Goal: Communication & Community: Answer question/provide support

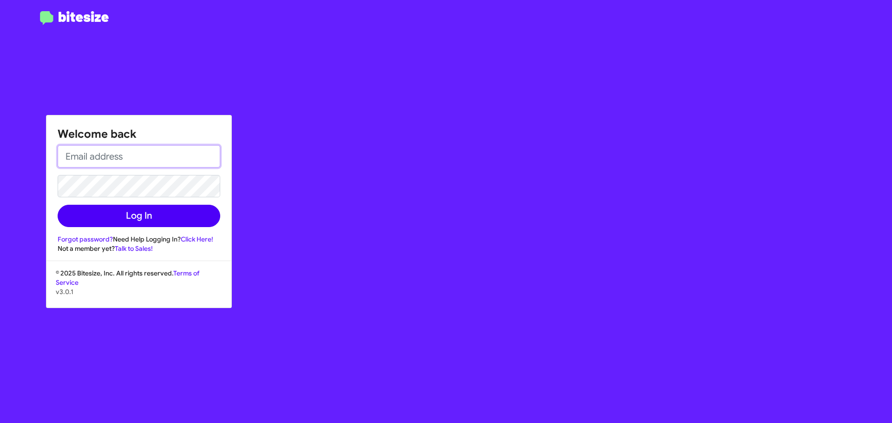
type input "[EMAIL_ADDRESS][DOMAIN_NAME]"
click at [156, 209] on button "Log In" at bounding box center [139, 216] width 163 height 22
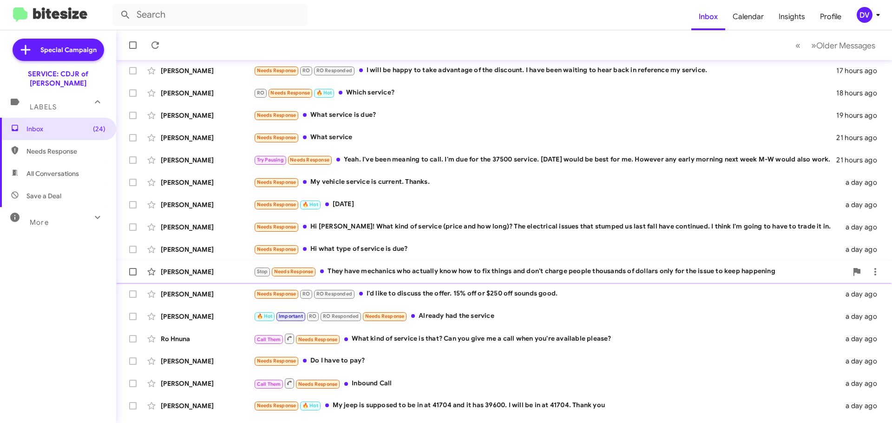
scroll to position [117, 0]
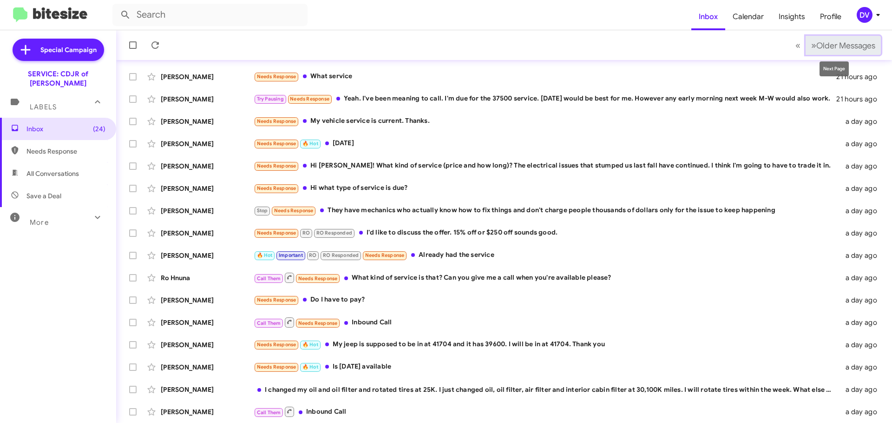
click at [812, 44] on span "»" at bounding box center [814, 46] width 5 height 12
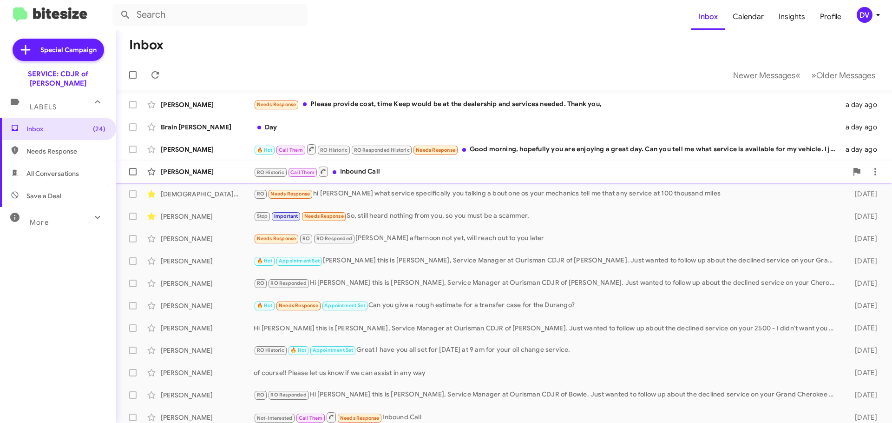
click at [463, 175] on div "RO Historic Call Them Inbound Call" at bounding box center [551, 171] width 594 height 12
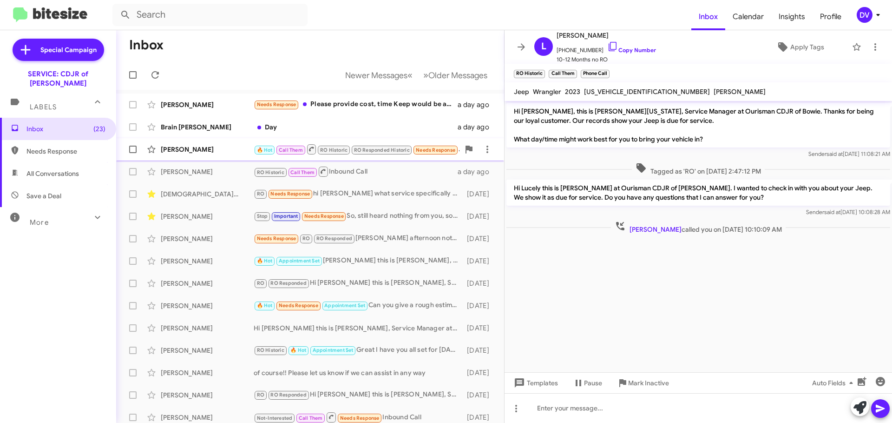
click at [197, 156] on div "[PERSON_NAME] 🔥 Hot Call Them RO Historic RO Responded Historic Needs Response …" at bounding box center [310, 149] width 373 height 19
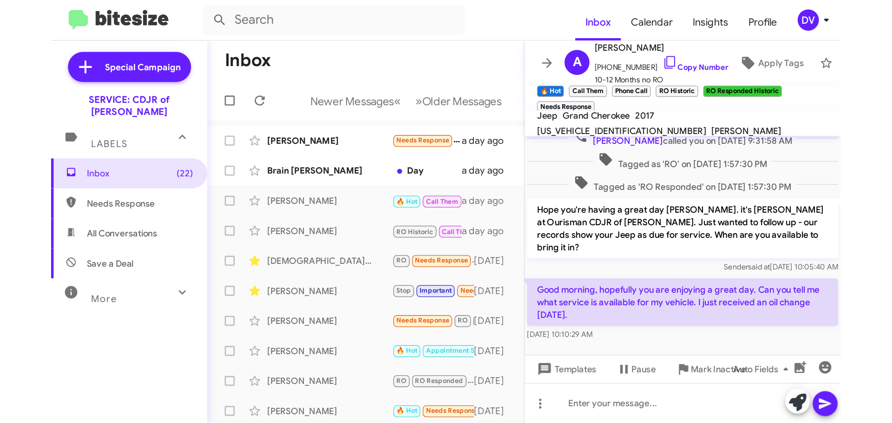
scroll to position [19, 0]
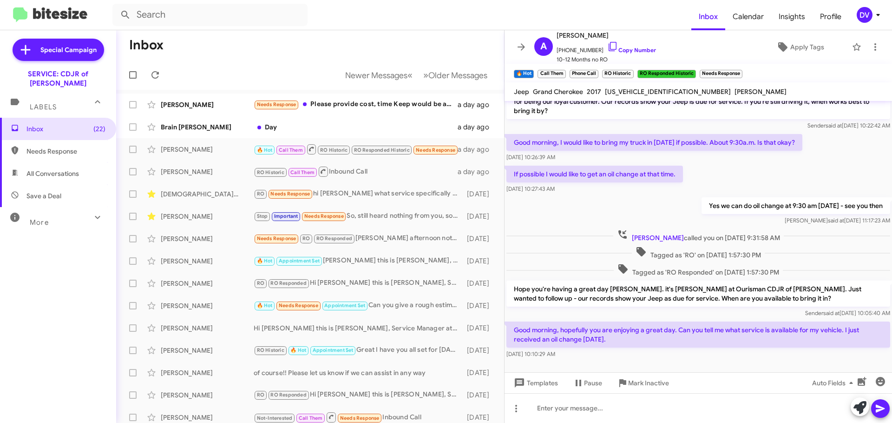
click at [626, 91] on span "[US_VEHICLE_IDENTIFICATION_NUMBER]" at bounding box center [668, 91] width 126 height 8
copy span "[US_VEHICLE_IDENTIFICATION_NUMBER]"
click at [561, 419] on div at bounding box center [699, 408] width 388 height 30
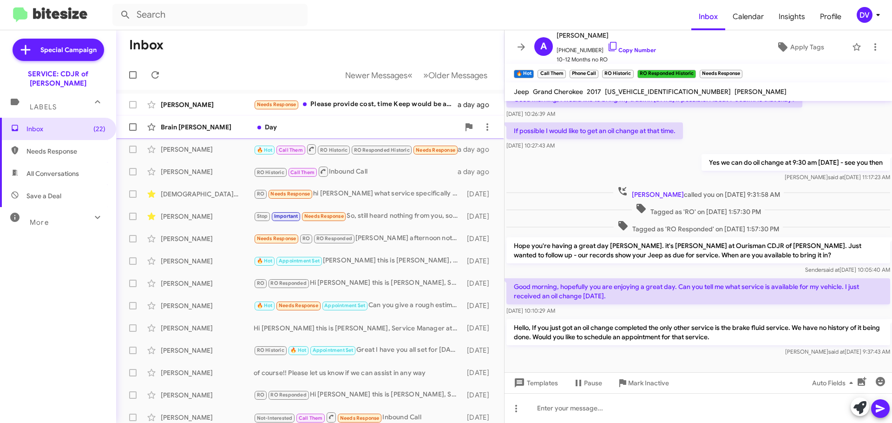
click at [322, 126] on div "Day" at bounding box center [357, 126] width 206 height 9
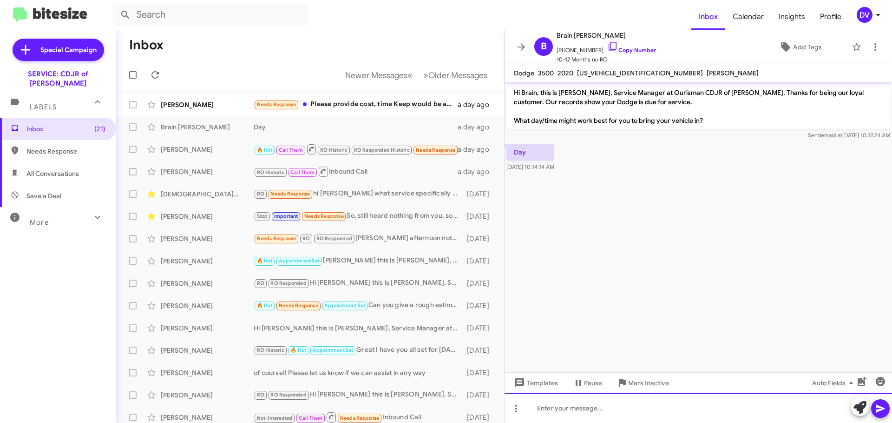
click at [584, 410] on div at bounding box center [699, 408] width 388 height 30
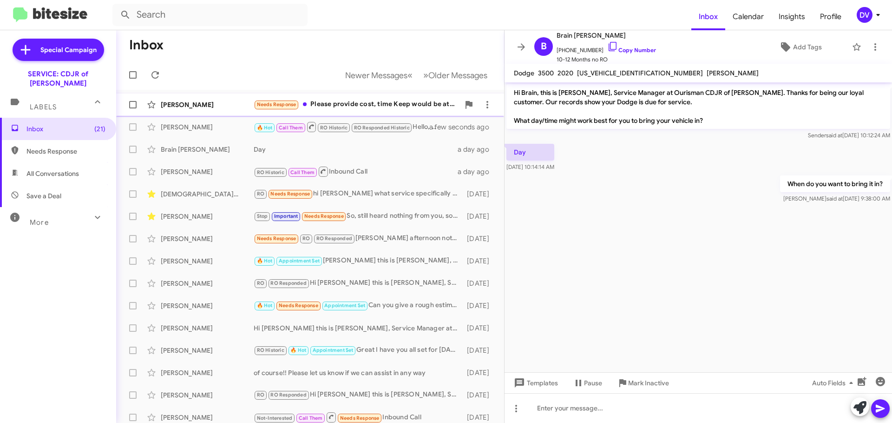
click at [216, 105] on div "[PERSON_NAME]" at bounding box center [207, 104] width 93 height 9
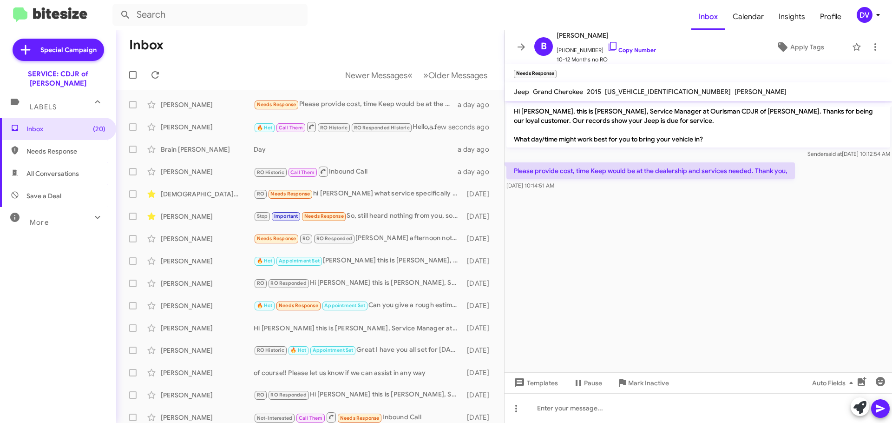
click at [639, 90] on span "[US_VEHICLE_IDENTIFICATION_NUMBER]" at bounding box center [668, 91] width 126 height 8
copy span "[US_VEHICLE_IDENTIFICATION_NUMBER]"
click at [198, 136] on div "[PERSON_NAME] 🔥 Hot Call Them RO Historic RO Responded Historic Hello, If you j…" at bounding box center [310, 127] width 373 height 19
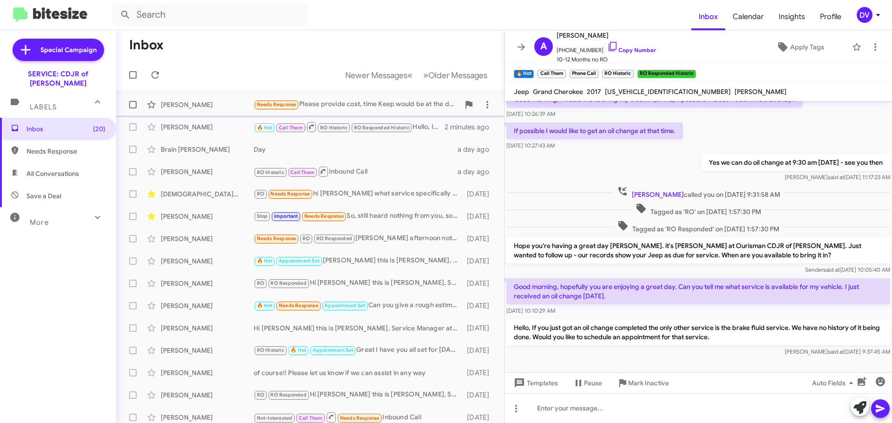
click at [232, 101] on div "[PERSON_NAME]" at bounding box center [207, 104] width 93 height 9
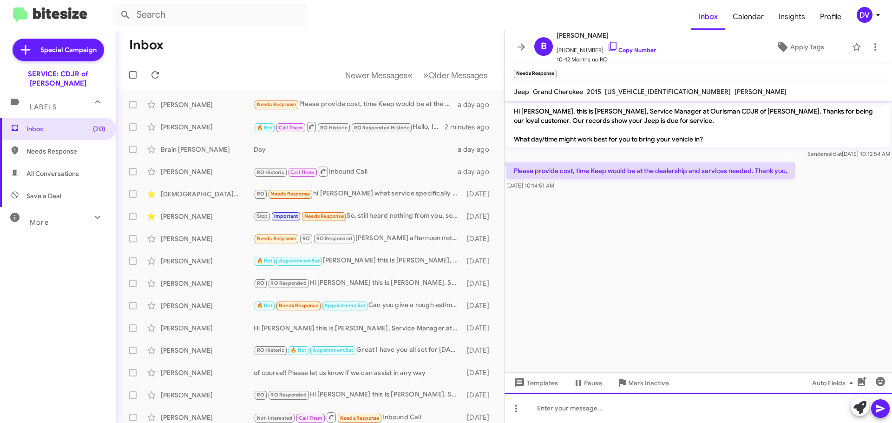
click at [595, 409] on div at bounding box center [699, 408] width 388 height 30
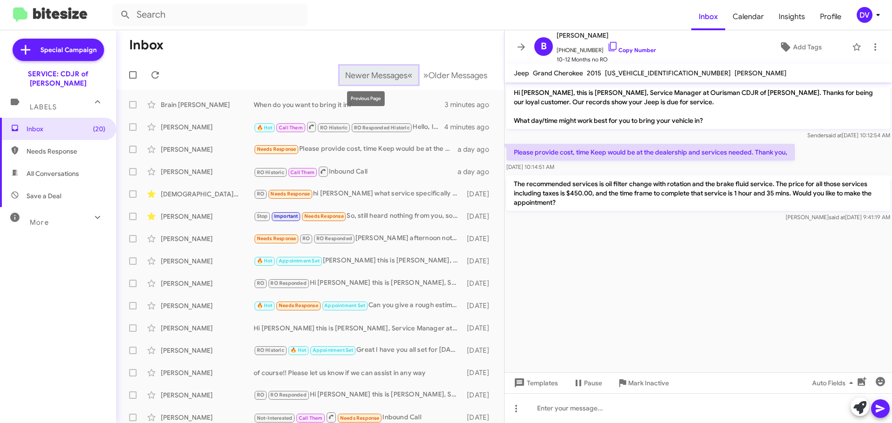
click at [408, 78] on span "«" at bounding box center [410, 75] width 5 height 12
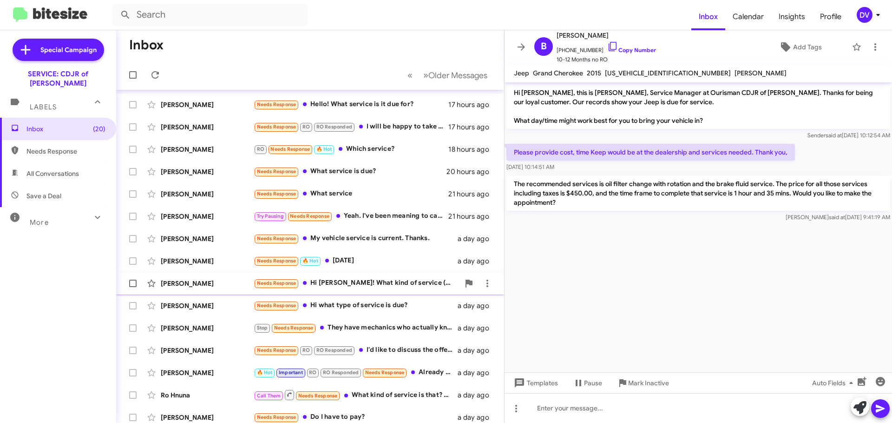
scroll to position [117, 0]
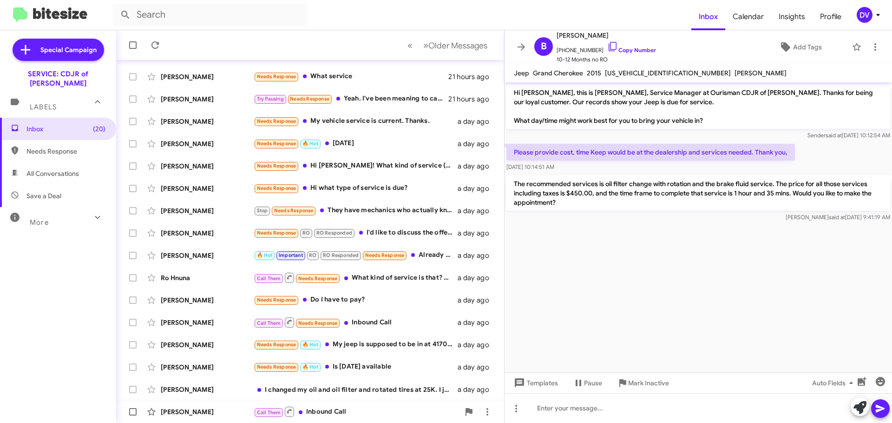
click at [380, 407] on div "Call Them Inbound Call" at bounding box center [357, 411] width 206 height 12
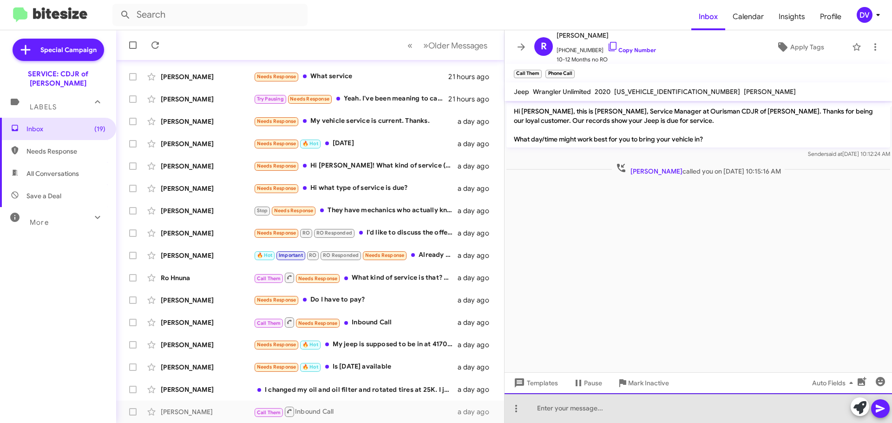
click at [597, 409] on div at bounding box center [699, 408] width 388 height 30
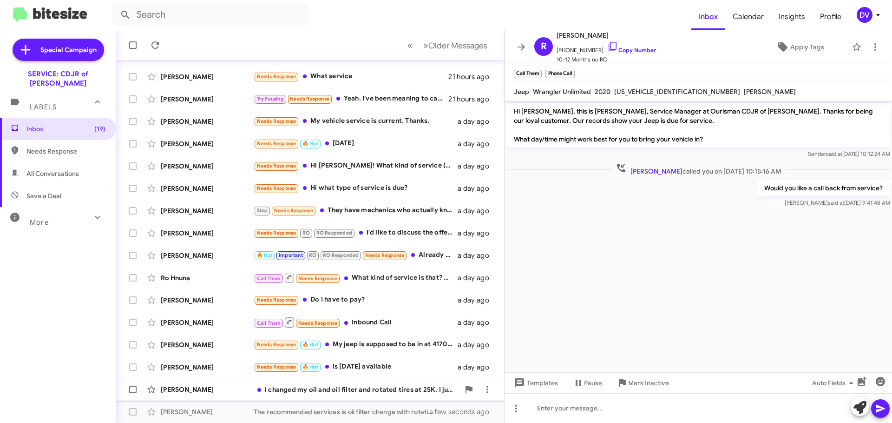
click at [211, 390] on div "[PERSON_NAME]" at bounding box center [207, 388] width 93 height 9
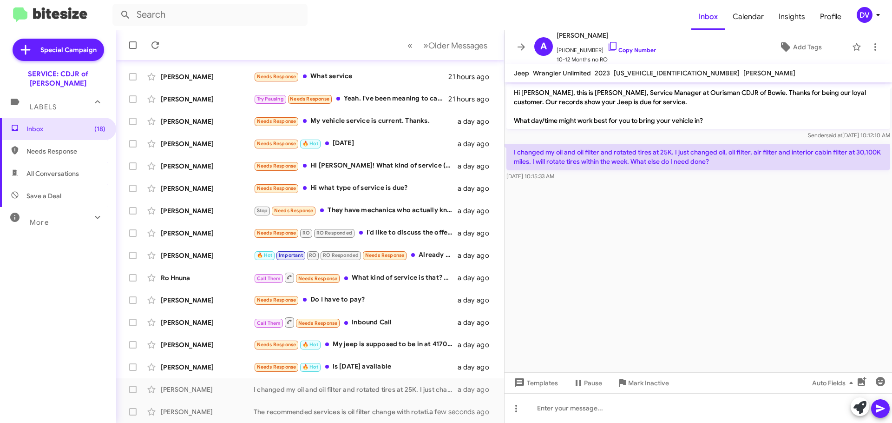
click at [645, 68] on div "[US_VEHICLE_IDENTIFICATION_NUMBER]" at bounding box center [677, 72] width 130 height 11
click at [648, 77] on span "[US_VEHICLE_IDENTIFICATION_NUMBER]" at bounding box center [677, 73] width 126 height 8
click at [647, 73] on span "[US_VEHICLE_IDENTIFICATION_NUMBER]" at bounding box center [677, 73] width 126 height 8
copy span "[US_VEHICLE_IDENTIFICATION_NUMBER]"
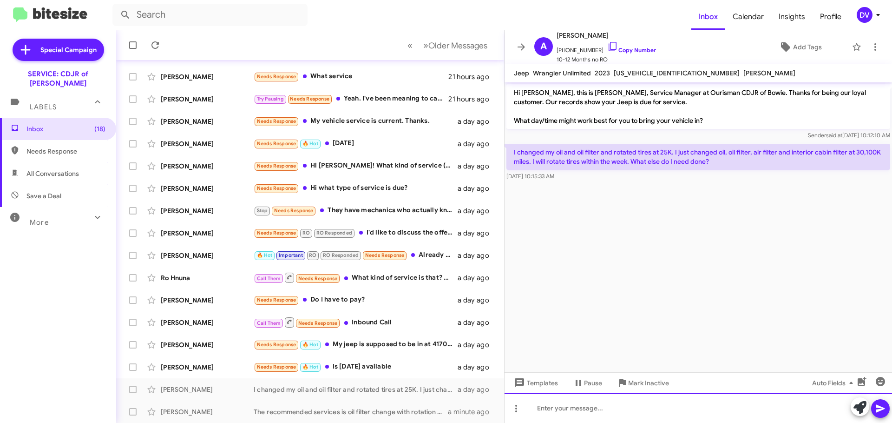
click at [611, 398] on div at bounding box center [699, 408] width 388 height 30
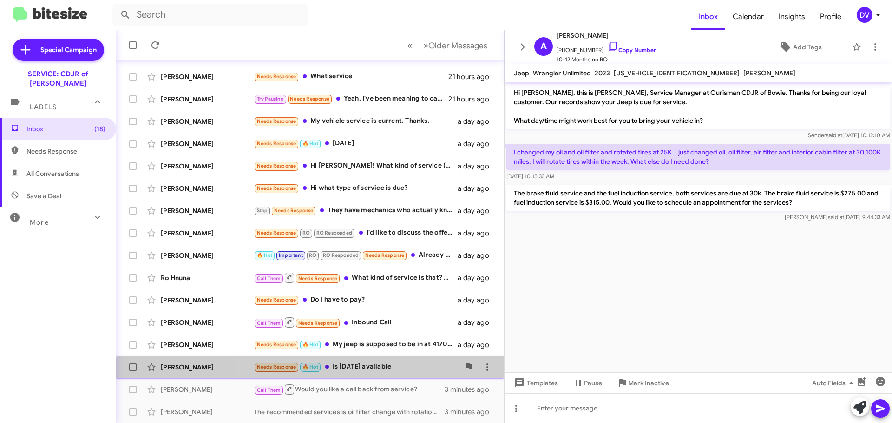
click at [396, 374] on div "[PERSON_NAME] Needs Response 🔥 Hot Is [DATE] available a day ago" at bounding box center [310, 366] width 373 height 19
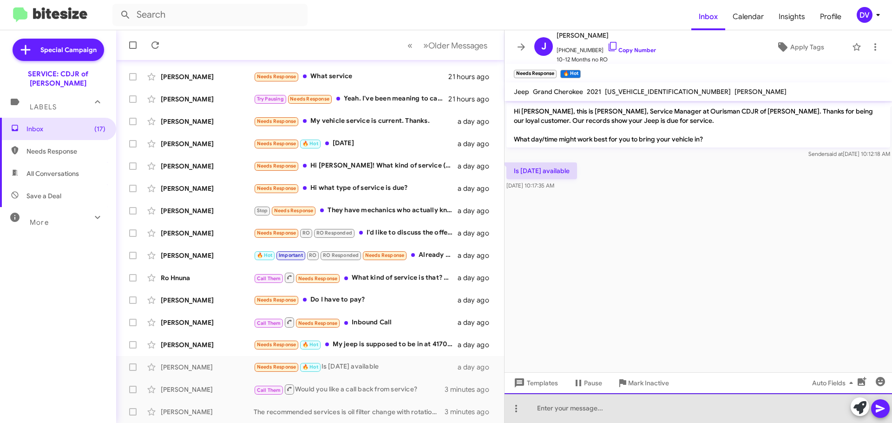
click at [546, 411] on div at bounding box center [699, 408] width 388 height 30
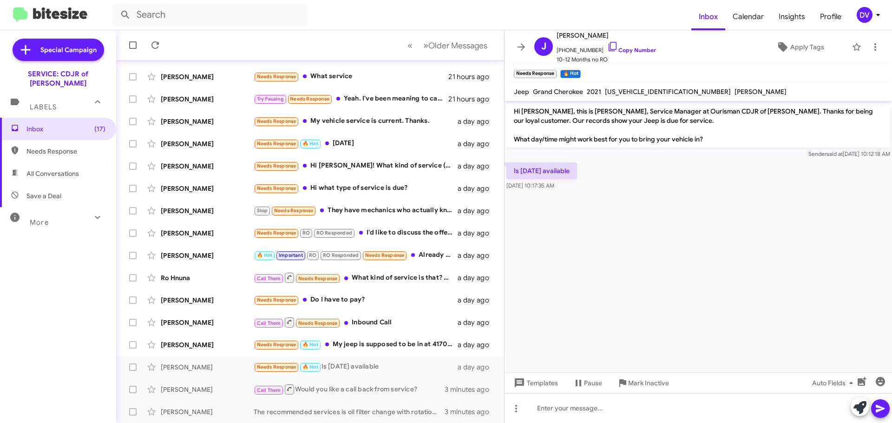
click at [660, 89] on span "[US_VEHICLE_IDENTIFICATION_NUMBER]" at bounding box center [668, 91] width 126 height 8
copy span "[US_VEHICLE_IDENTIFICATION_NUMBER]"
click at [629, 409] on div at bounding box center [699, 408] width 388 height 30
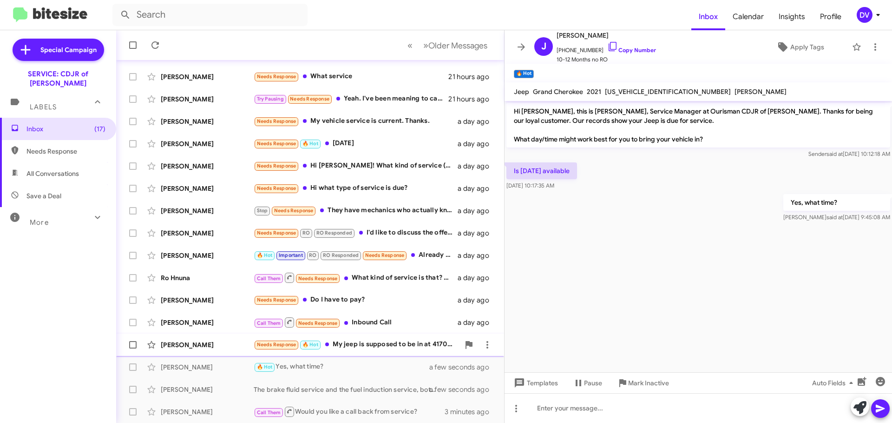
click at [182, 351] on div "[PERSON_NAME] Needs Response 🔥 Hot My jeep is supposed to be in at 41704 and it…" at bounding box center [310, 344] width 373 height 19
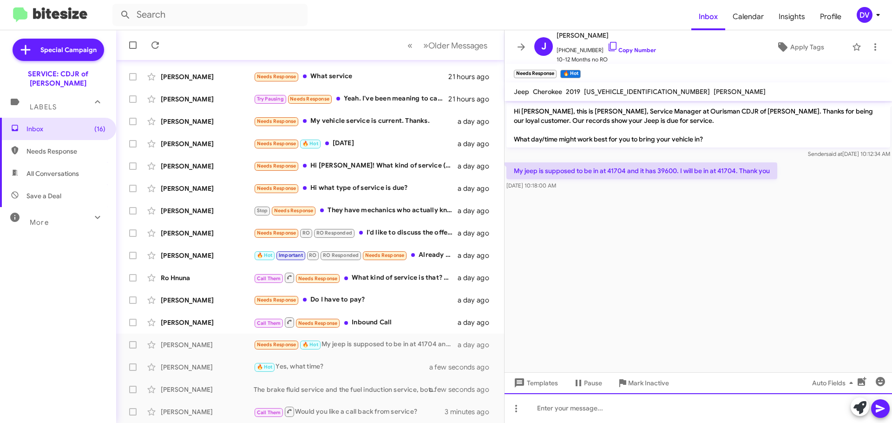
click at [665, 412] on div at bounding box center [699, 408] width 388 height 30
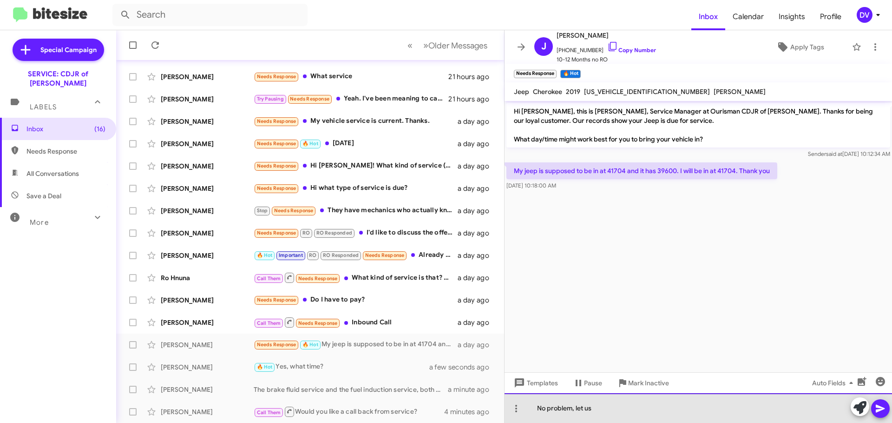
drag, startPoint x: 669, startPoint y: 417, endPoint x: 634, endPoint y: 408, distance: 36.5
click at [634, 408] on div "No problem, let us" at bounding box center [699, 408] width 388 height 30
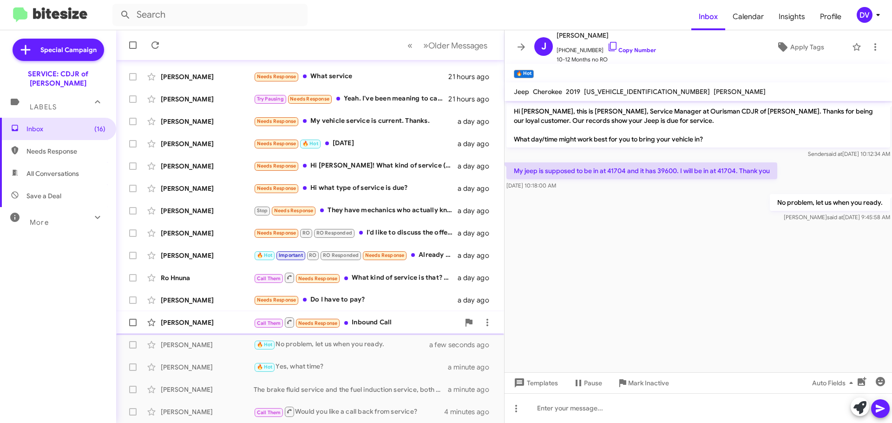
click at [220, 320] on div "[PERSON_NAME]" at bounding box center [207, 321] width 93 height 9
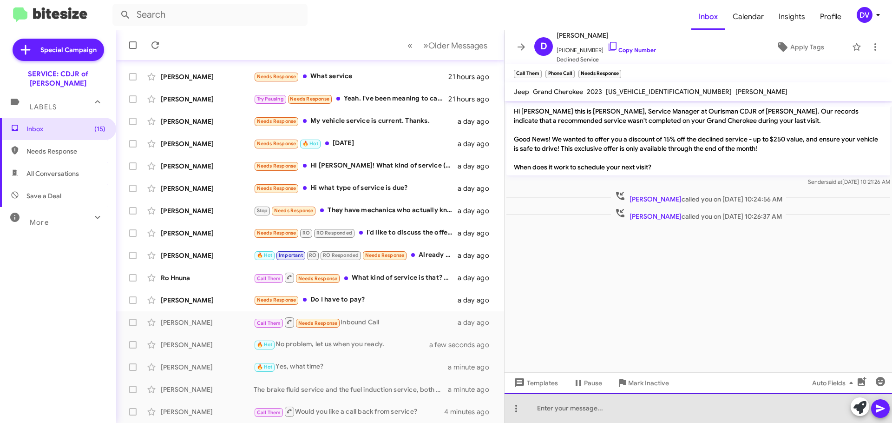
click at [623, 411] on div at bounding box center [699, 408] width 388 height 30
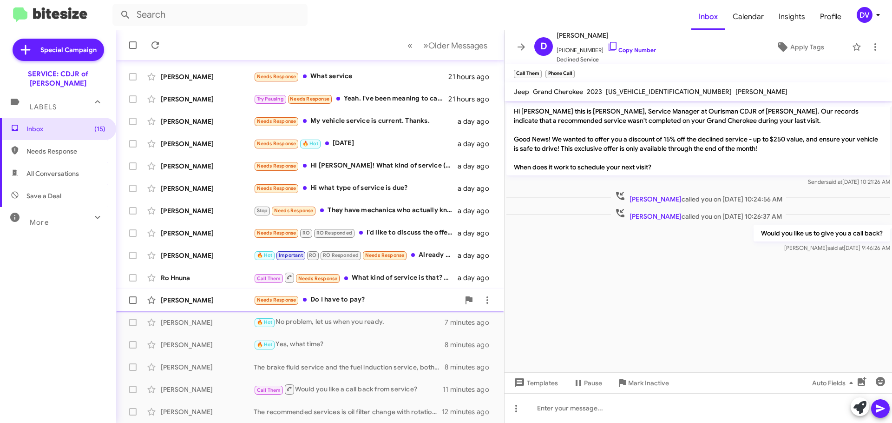
click at [337, 303] on div "Needs Response Do I have to pay?" at bounding box center [357, 299] width 206 height 11
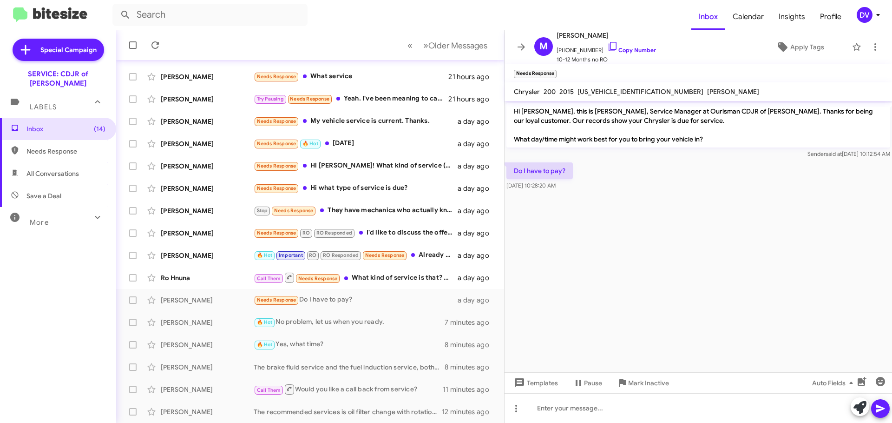
click at [610, 91] on span "[US_VEHICLE_IDENTIFICATION_NUMBER]" at bounding box center [641, 91] width 126 height 8
copy span "[US_VEHICLE_IDENTIFICATION_NUMBER]"
click at [588, 409] on div at bounding box center [699, 408] width 388 height 30
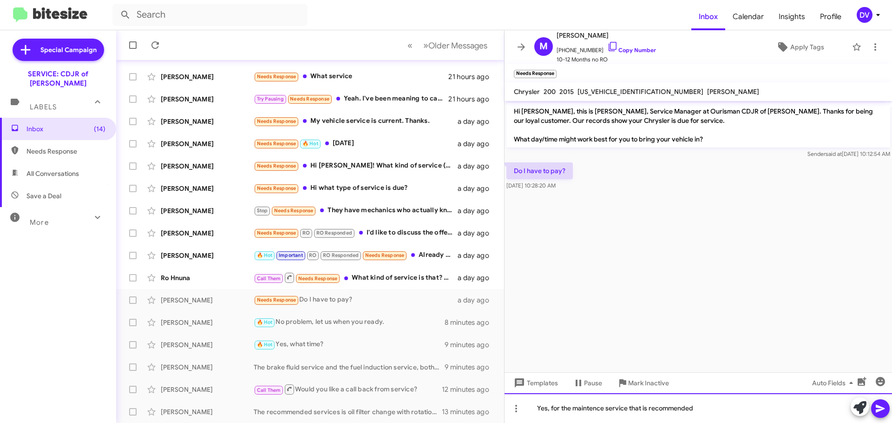
drag, startPoint x: 594, startPoint y: 411, endPoint x: 731, endPoint y: 405, distance: 136.8
click at [769, 405] on div "Yes, for the maintence service that is recommended" at bounding box center [699, 408] width 388 height 30
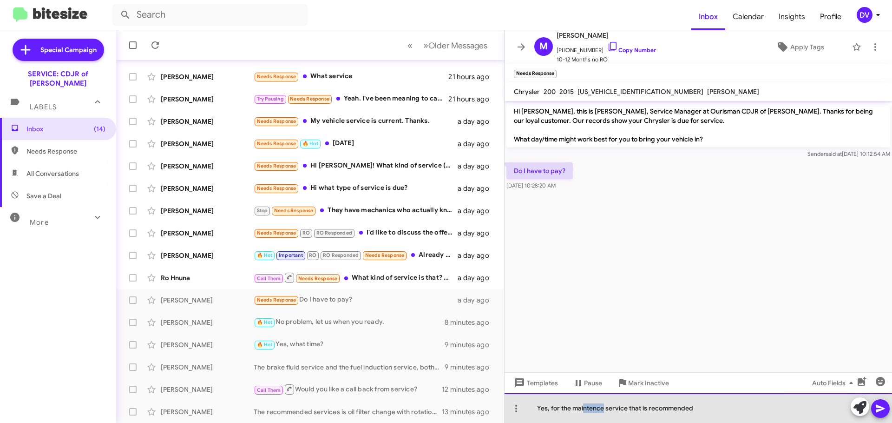
drag, startPoint x: 603, startPoint y: 409, endPoint x: 585, endPoint y: 411, distance: 18.8
click at [585, 411] on div "Yes, for the maintence service that is recommended" at bounding box center [699, 408] width 388 height 30
click at [735, 409] on div "Yes, for the maintenance service that is recommended" at bounding box center [699, 408] width 388 height 30
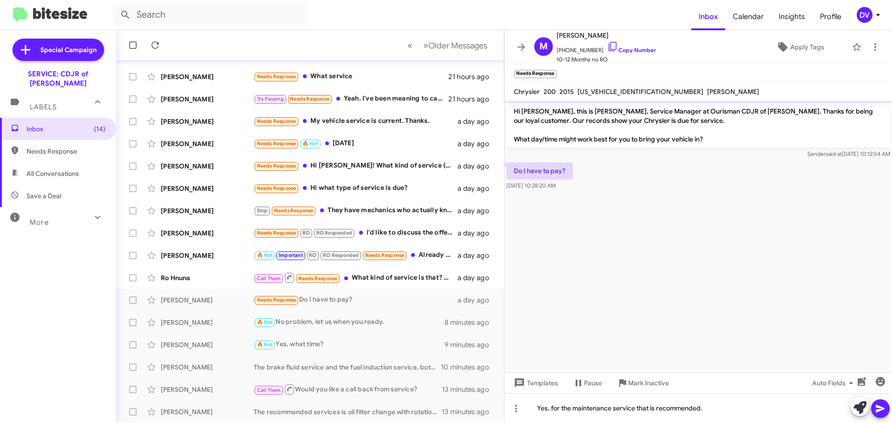
click at [881, 409] on icon at bounding box center [880, 408] width 9 height 8
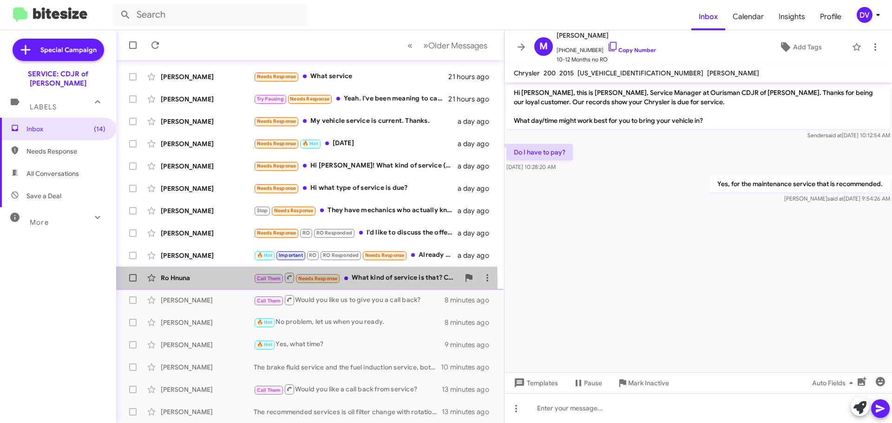
click at [206, 281] on div "Ro Hnuna" at bounding box center [207, 277] width 93 height 9
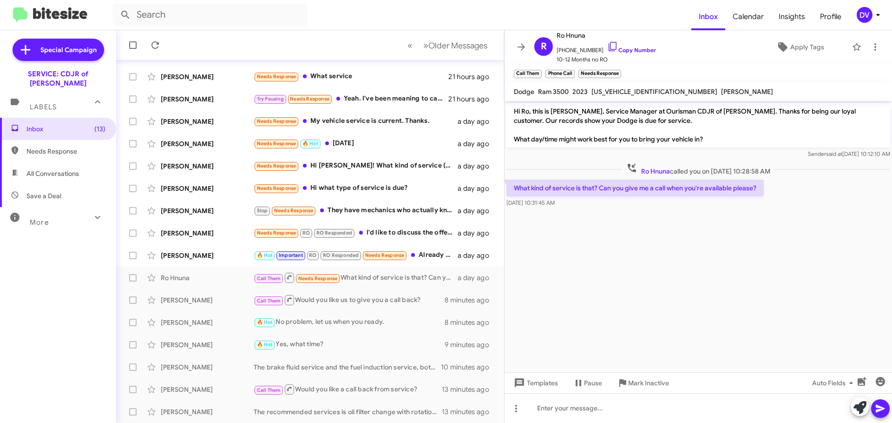
click at [607, 92] on span "[US_VEHICLE_IDENTIFICATION_NUMBER]" at bounding box center [655, 91] width 126 height 8
copy span "[US_VEHICLE_IDENTIFICATION_NUMBER]"
click at [170, 257] on div "[PERSON_NAME]" at bounding box center [207, 255] width 93 height 9
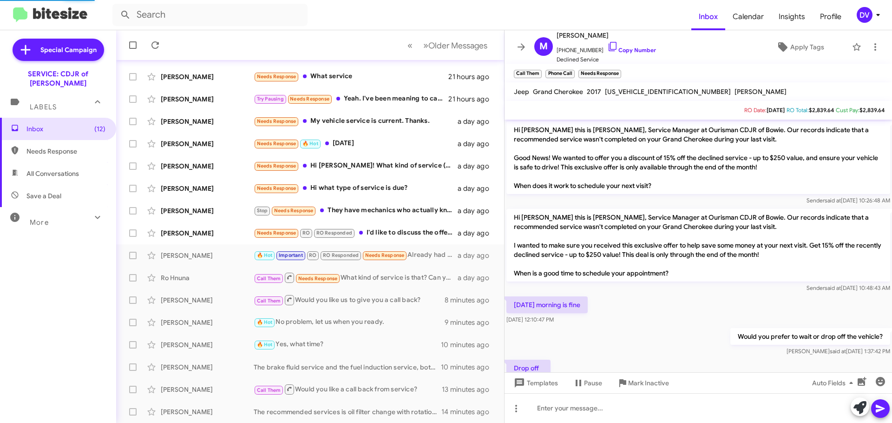
scroll to position [803, 0]
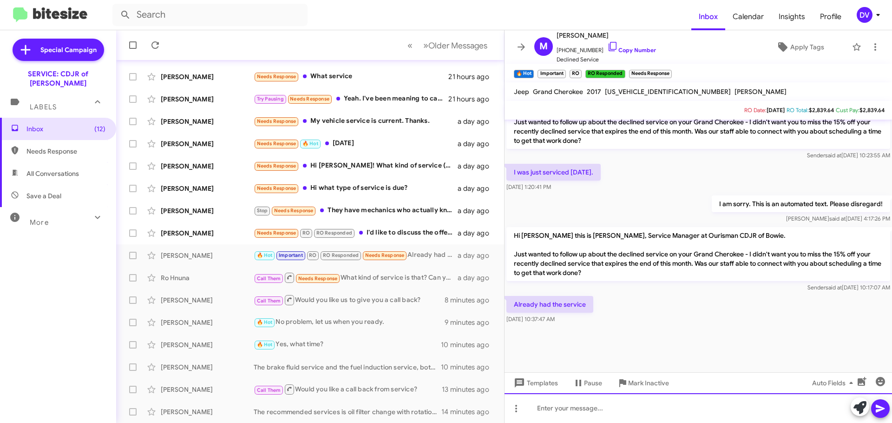
click at [636, 412] on div at bounding box center [699, 408] width 388 height 30
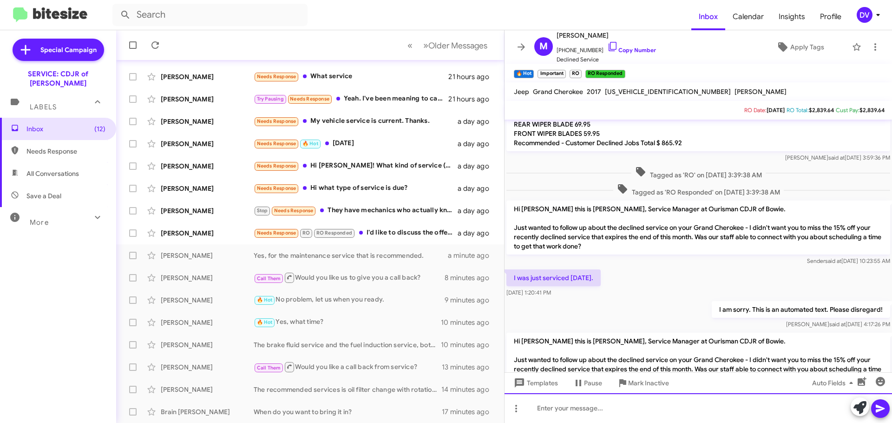
scroll to position [837, 0]
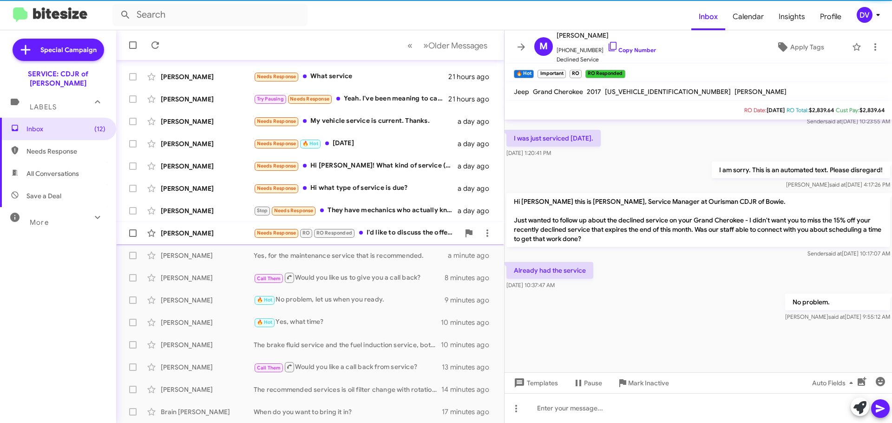
click at [219, 231] on div "[PERSON_NAME]" at bounding box center [207, 232] width 93 height 9
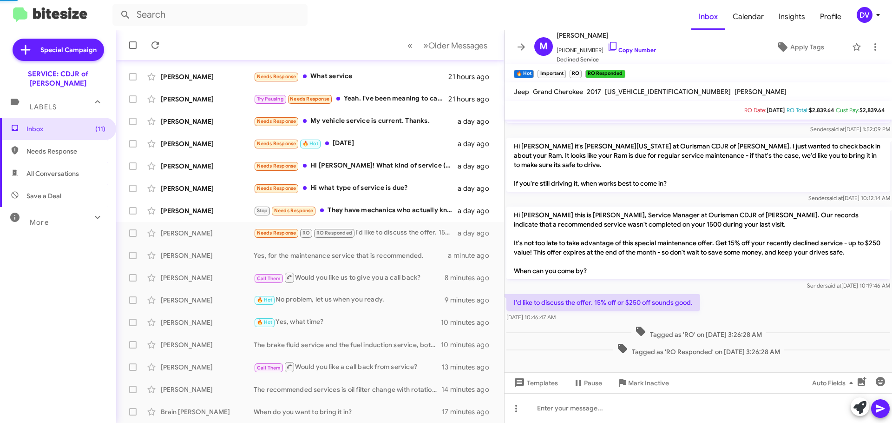
scroll to position [25, 0]
click at [209, 215] on div "[PERSON_NAME]" at bounding box center [207, 210] width 93 height 9
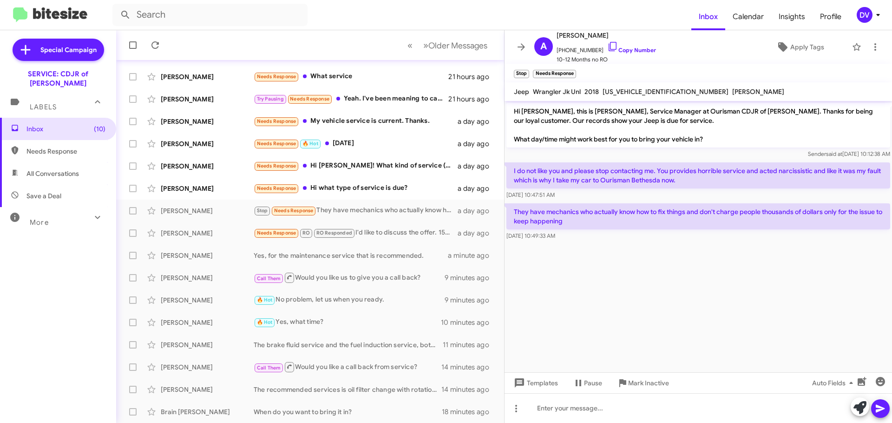
click at [650, 91] on span "[US_VEHICLE_IDENTIFICATION_NUMBER]" at bounding box center [666, 91] width 126 height 8
copy span "[US_VEHICLE_IDENTIFICATION_NUMBER]"
click at [558, 399] on div at bounding box center [699, 408] width 388 height 30
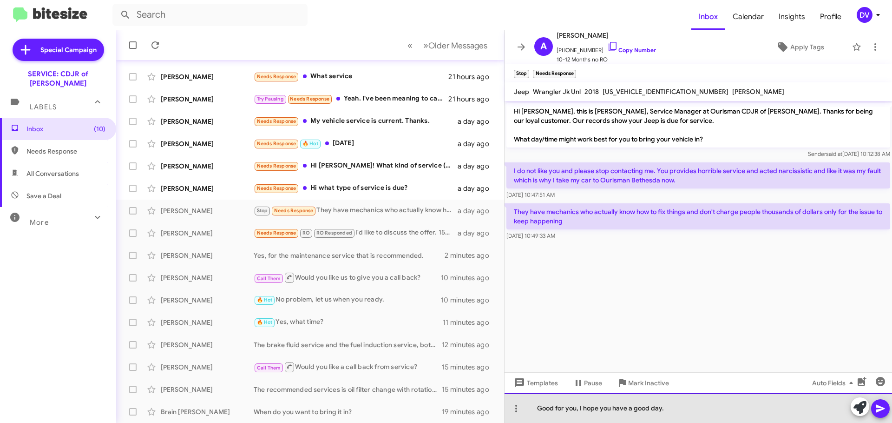
drag, startPoint x: 590, startPoint y: 408, endPoint x: 743, endPoint y: 396, distance: 153.8
click at [743, 396] on div "Good for you, I hope you have a good day." at bounding box center [699, 408] width 388 height 30
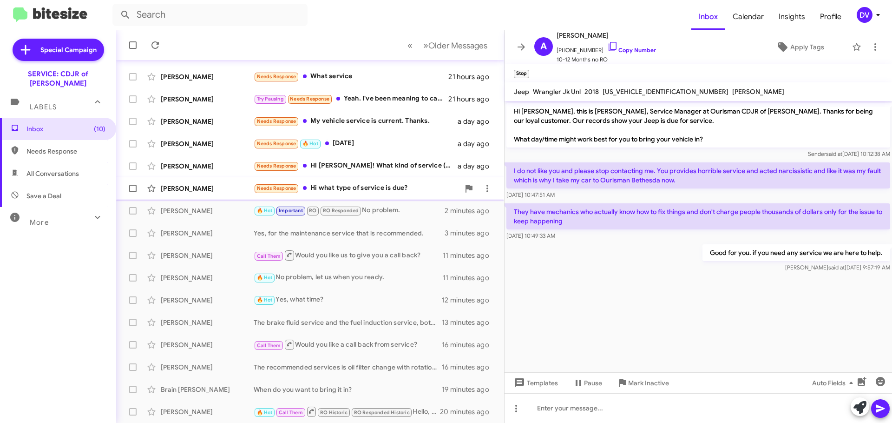
click at [185, 187] on div "[PERSON_NAME]" at bounding box center [207, 188] width 93 height 9
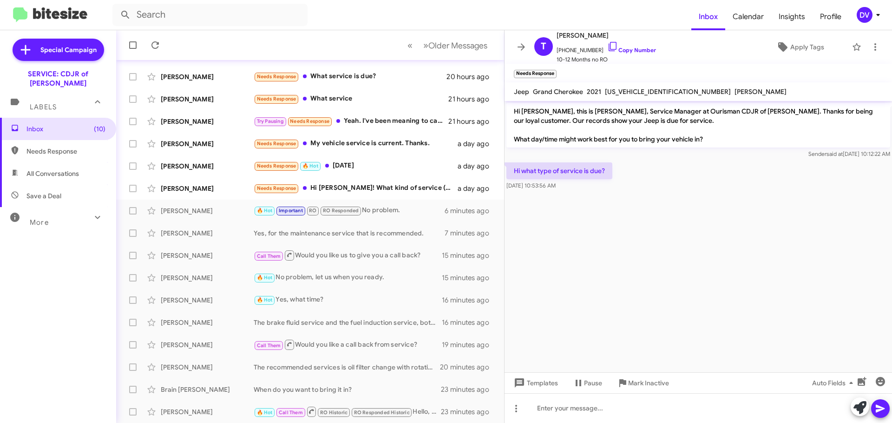
click at [655, 93] on span "[US_VEHICLE_IDENTIFICATION_NUMBER]" at bounding box center [668, 91] width 126 height 8
copy span "[US_VEHICLE_IDENTIFICATION_NUMBER]"
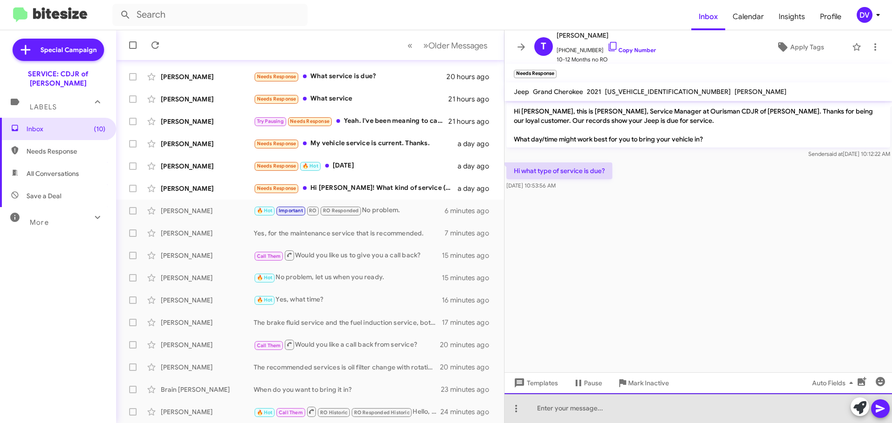
click at [663, 409] on div at bounding box center [699, 408] width 388 height 30
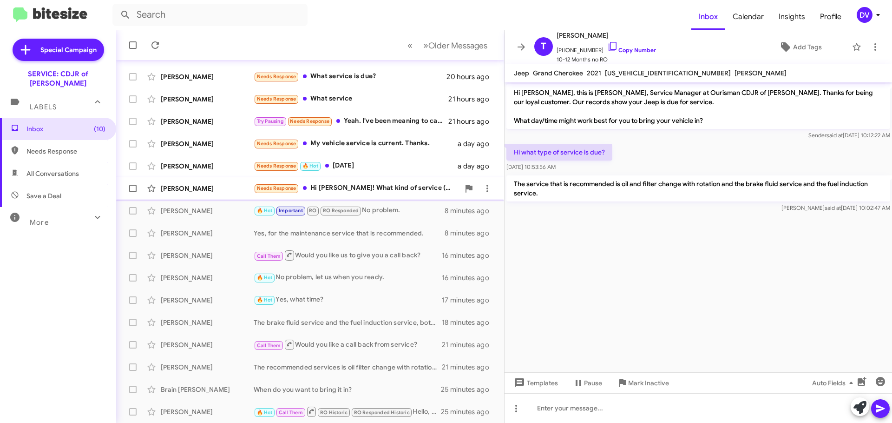
click at [222, 194] on div "[PERSON_NAME] Needs Response Hi [PERSON_NAME]! What kind of service (price and …" at bounding box center [310, 188] width 373 height 19
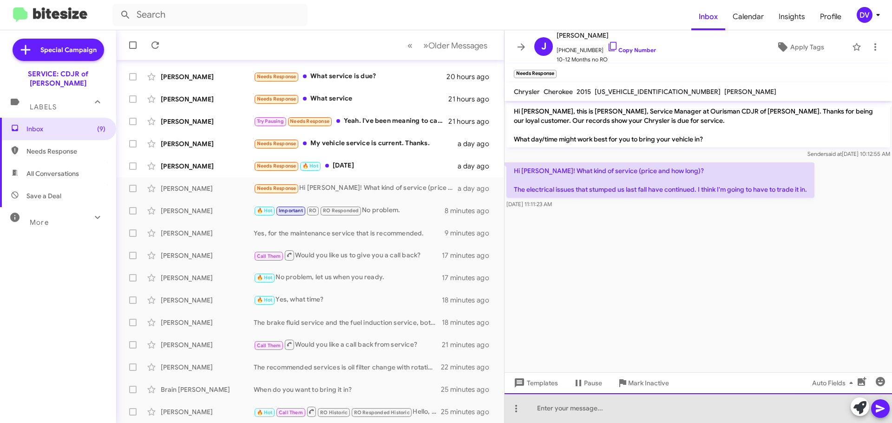
click at [608, 406] on div at bounding box center [699, 408] width 388 height 30
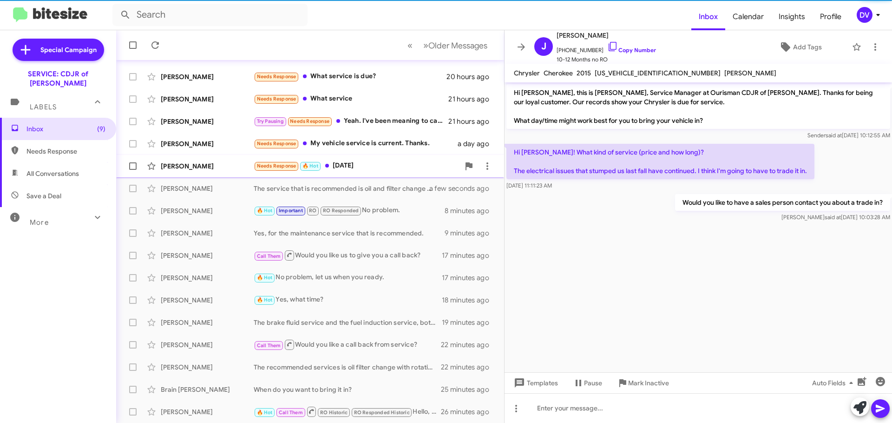
click at [208, 167] on div "[PERSON_NAME]" at bounding box center [207, 165] width 93 height 9
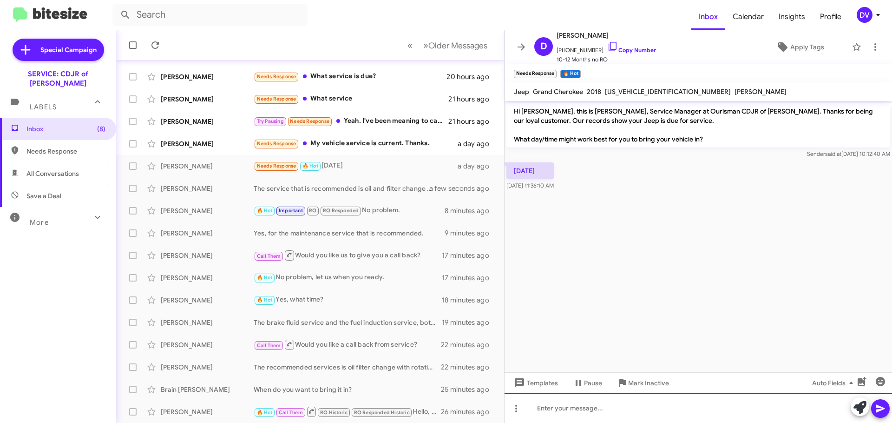
click at [555, 408] on div at bounding box center [699, 408] width 388 height 30
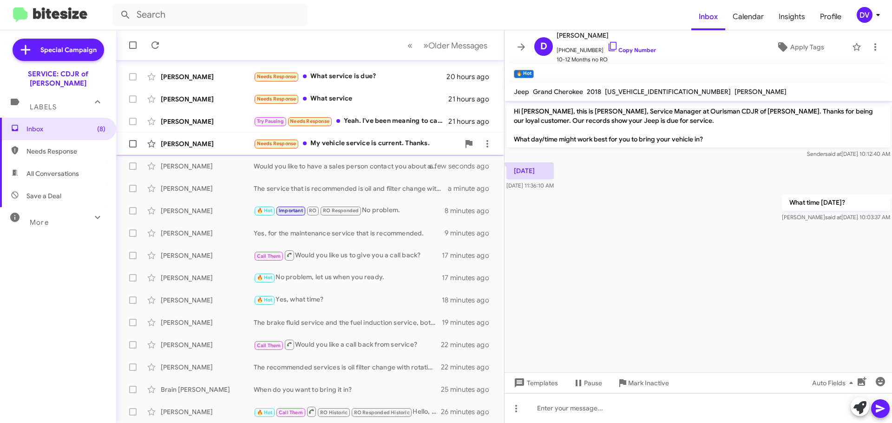
click at [177, 145] on div "[PERSON_NAME]" at bounding box center [207, 143] width 93 height 9
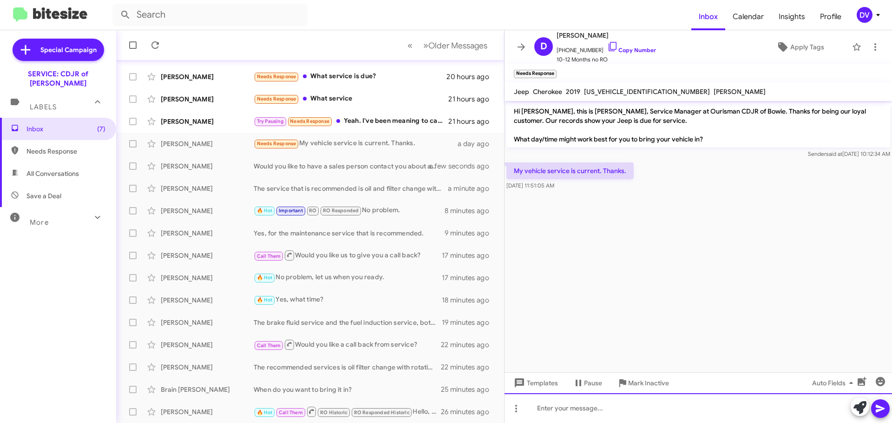
click at [601, 405] on div at bounding box center [699, 408] width 388 height 30
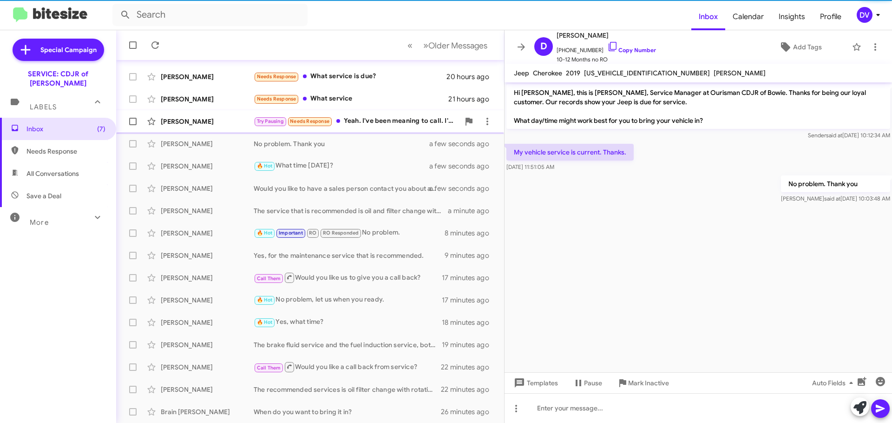
click at [218, 130] on div "[PERSON_NAME] Try Pausing Needs Response Yeah. I've been meaning to call. I'm d…" at bounding box center [310, 121] width 373 height 19
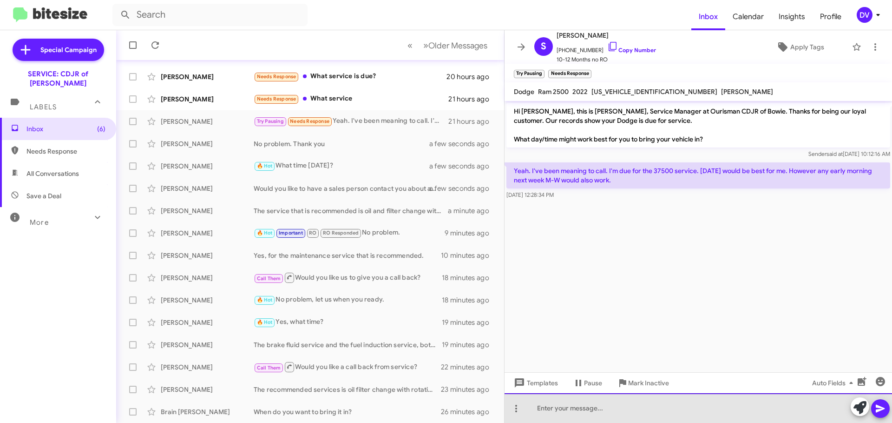
click at [665, 413] on div at bounding box center [699, 408] width 388 height 30
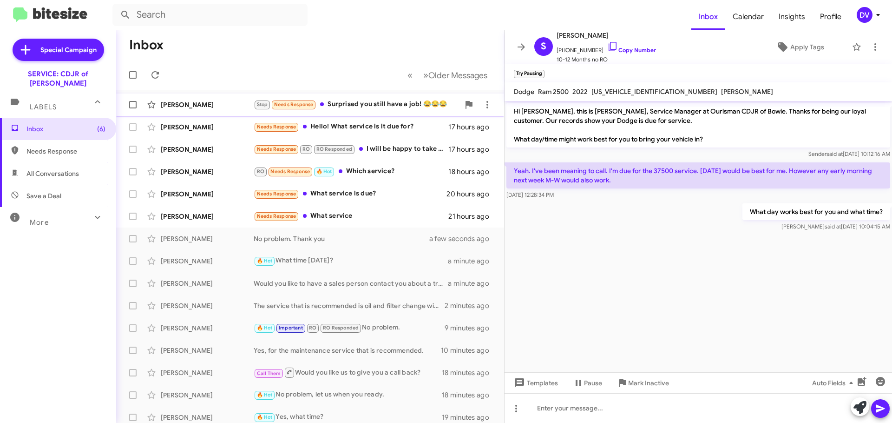
click at [204, 104] on div "[PERSON_NAME]" at bounding box center [207, 104] width 93 height 9
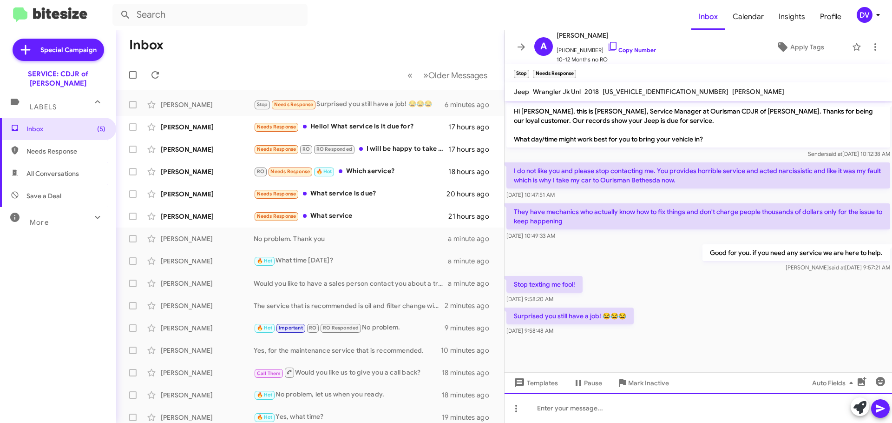
click at [655, 410] on div at bounding box center [699, 408] width 388 height 30
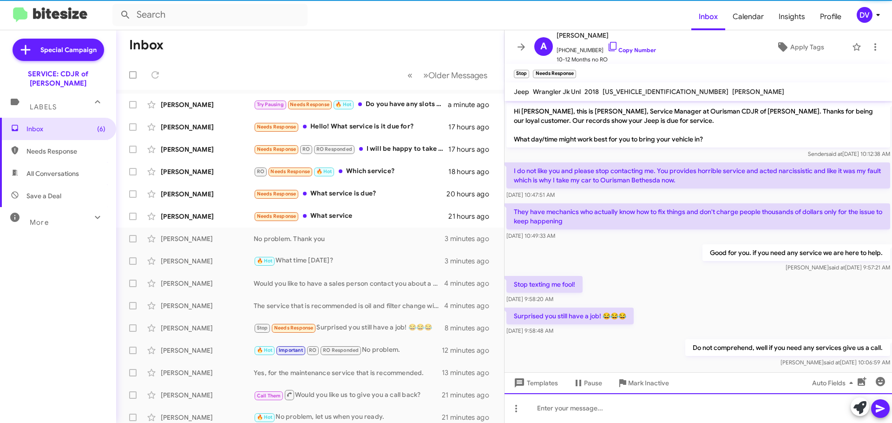
scroll to position [13, 0]
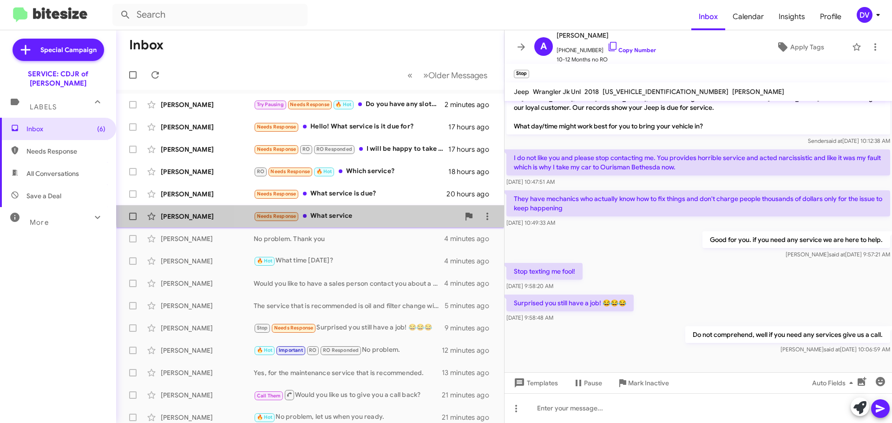
click at [338, 210] on div "[PERSON_NAME] Needs Response What service 21 hours ago" at bounding box center [310, 216] width 373 height 19
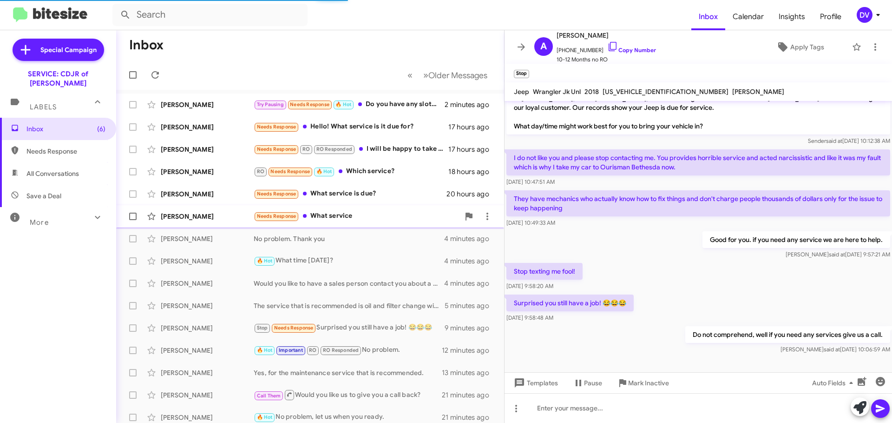
click at [365, 221] on div "Needs Response What service" at bounding box center [357, 216] width 206 height 11
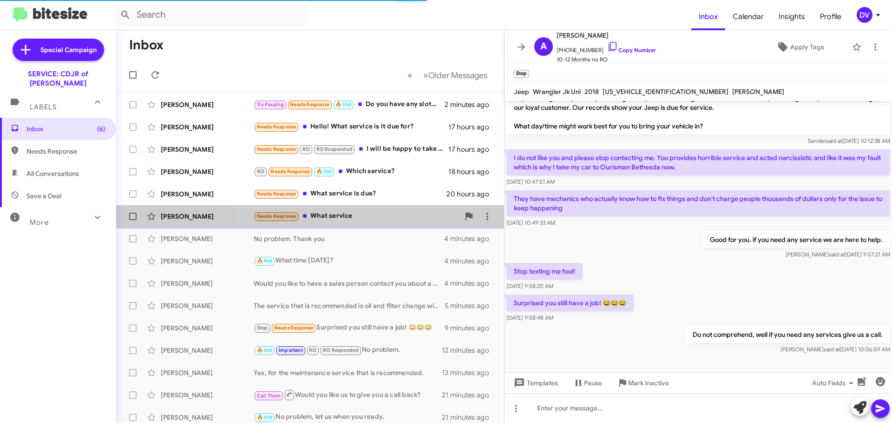
click at [365, 216] on div "Needs Response What service" at bounding box center [357, 216] width 206 height 11
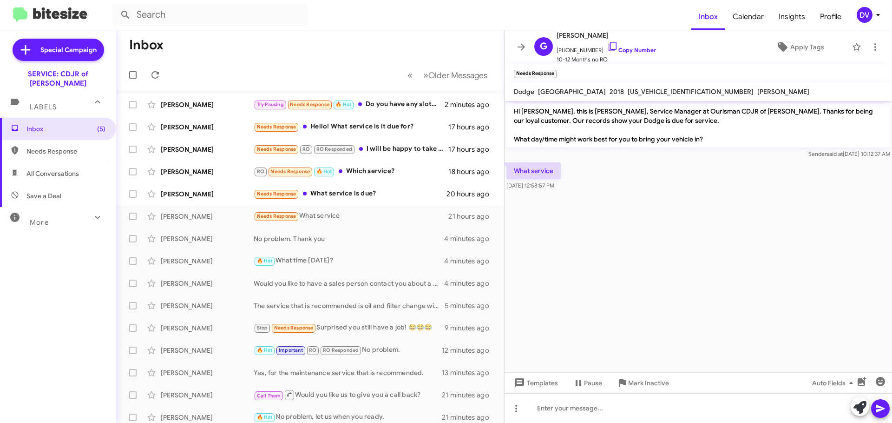
click at [628, 90] on span "[US_VEHICLE_IDENTIFICATION_NUMBER]" at bounding box center [691, 91] width 126 height 8
copy span "[US_VEHICLE_IDENTIFICATION_NUMBER]"
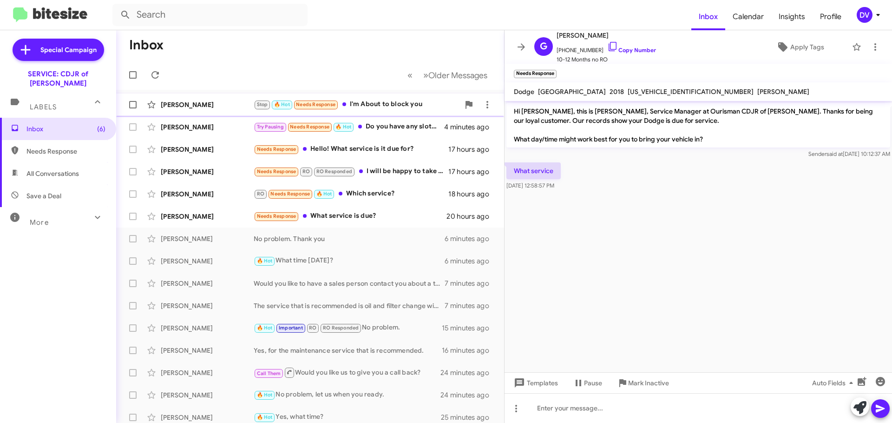
click at [245, 109] on div "[PERSON_NAME] Stop 🔥 Hot Needs Response I'm About to block you a few seconds ago" at bounding box center [310, 104] width 373 height 19
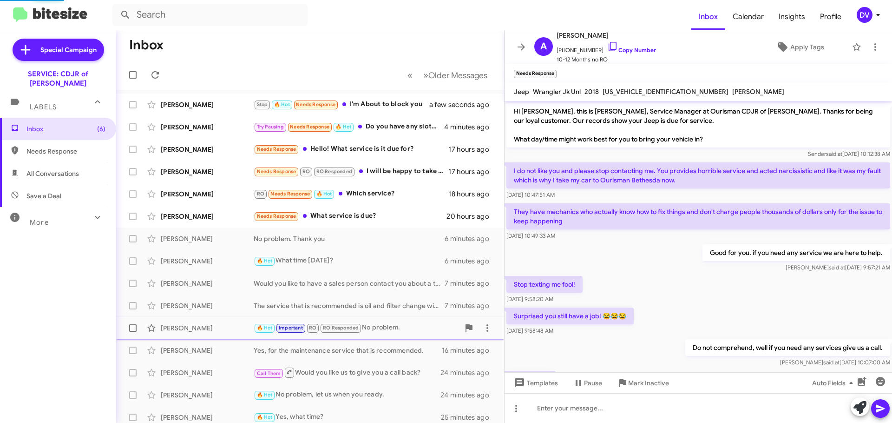
scroll to position [124, 0]
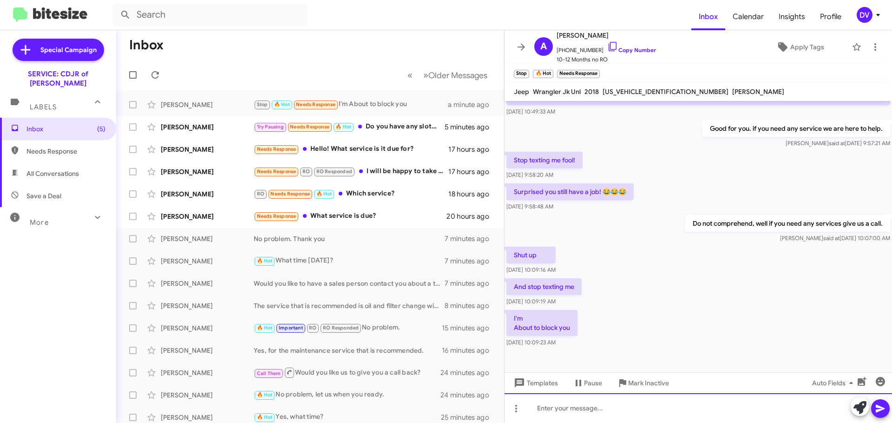
click at [636, 406] on div at bounding box center [699, 408] width 388 height 30
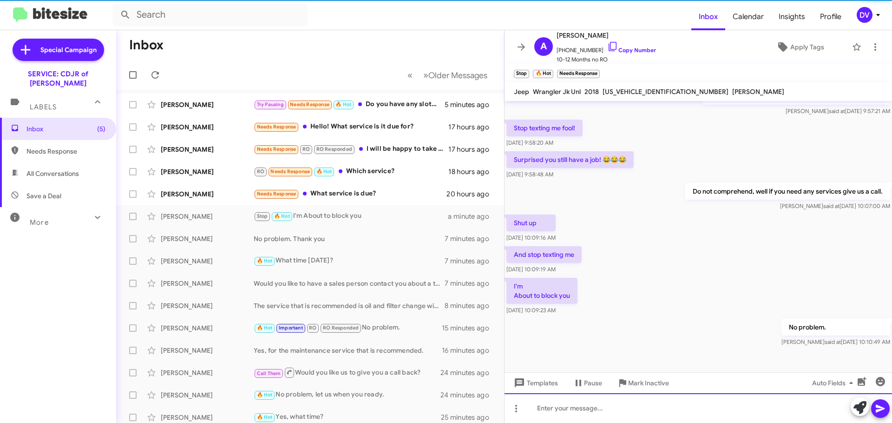
scroll to position [158, 0]
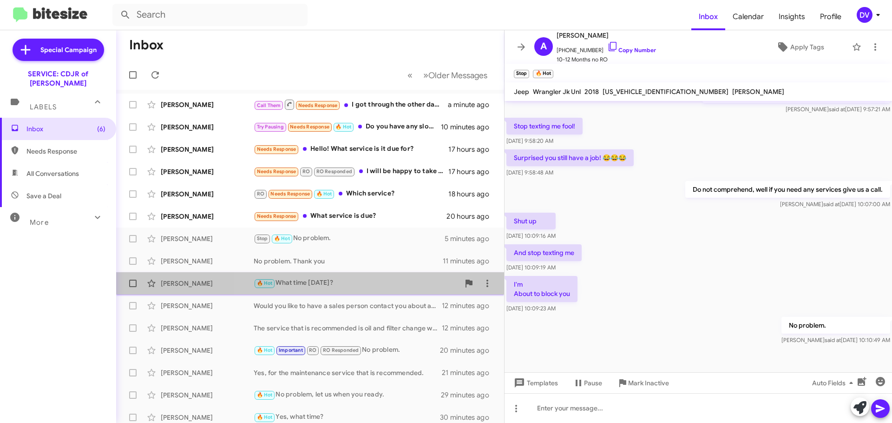
click at [329, 290] on div "[PERSON_NAME] 🔥 Hot What time [DATE]? 12 minutes ago" at bounding box center [310, 283] width 373 height 19
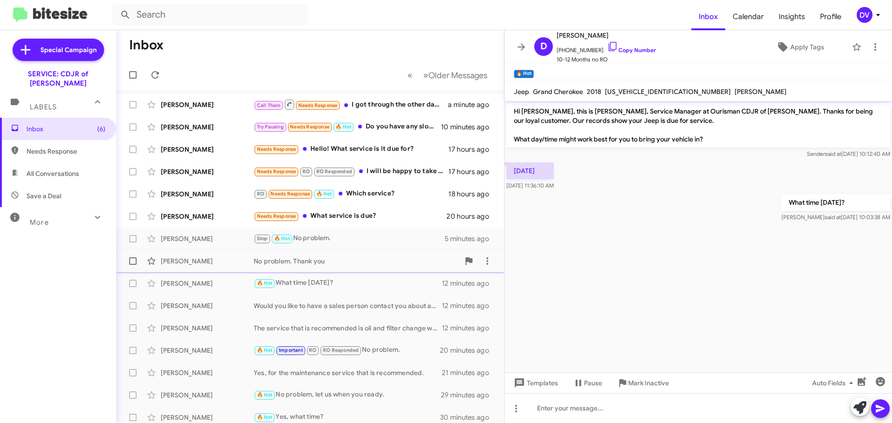
click at [302, 260] on div "No problem. Thank you" at bounding box center [357, 260] width 206 height 9
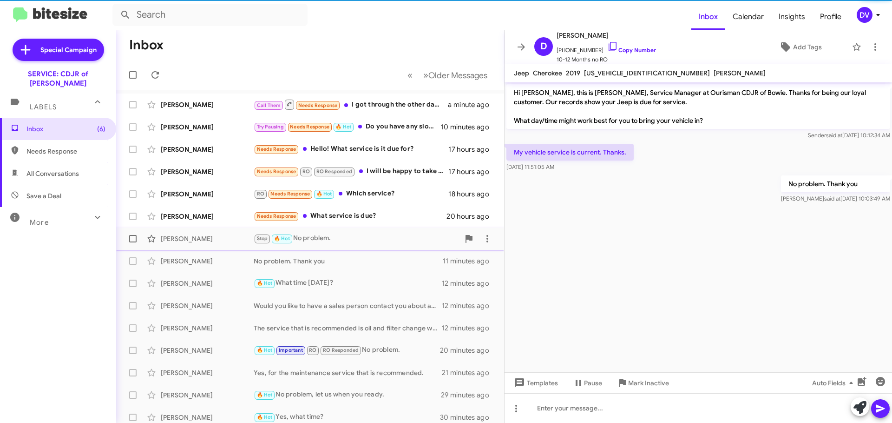
click at [368, 242] on div "Stop 🔥 Hot No problem." at bounding box center [357, 238] width 206 height 11
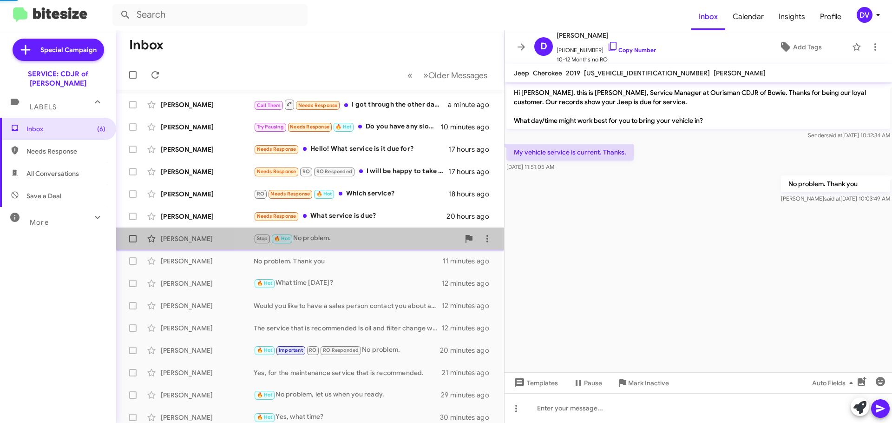
scroll to position [139, 0]
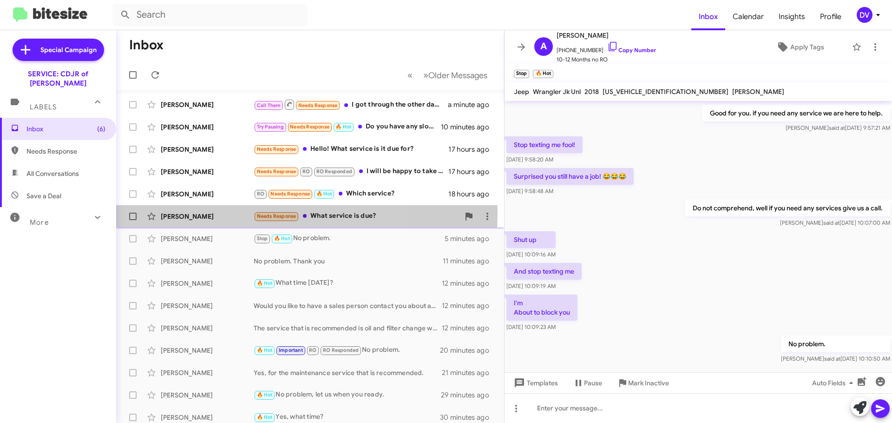
click at [217, 212] on div "[PERSON_NAME]" at bounding box center [207, 215] width 93 height 9
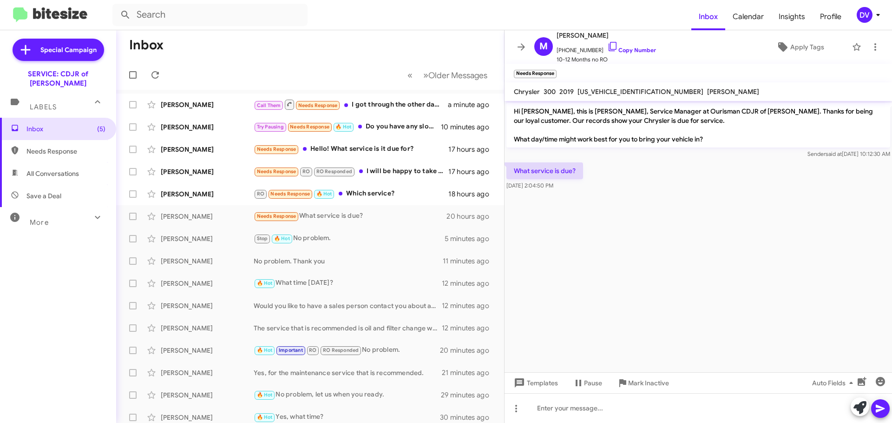
click at [609, 92] on span "[US_VEHICLE_IDENTIFICATION_NUMBER]" at bounding box center [641, 91] width 126 height 8
copy span "[US_VEHICLE_IDENTIFICATION_NUMBER]"
click at [590, 400] on div at bounding box center [699, 408] width 388 height 30
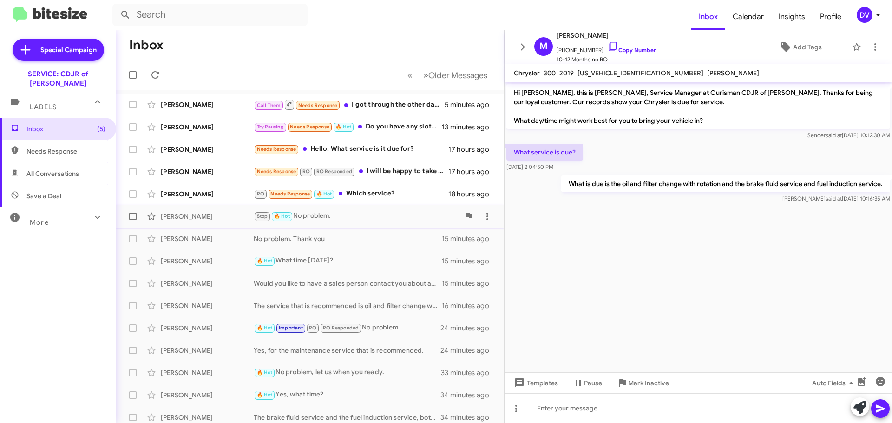
click at [218, 219] on div "[PERSON_NAME]" at bounding box center [207, 215] width 93 height 9
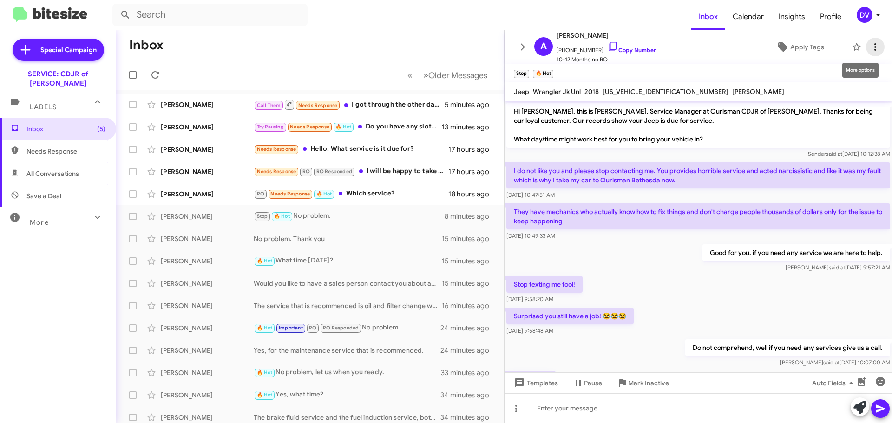
click at [866, 47] on span at bounding box center [875, 46] width 19 height 11
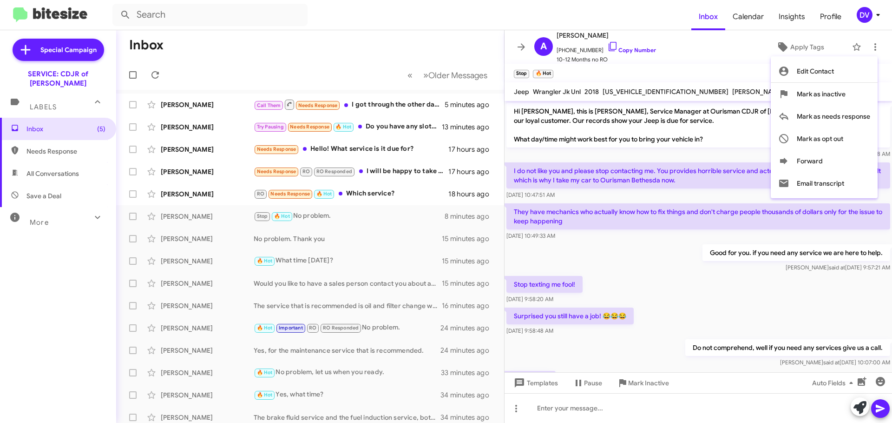
click at [729, 154] on div at bounding box center [446, 211] width 892 height 423
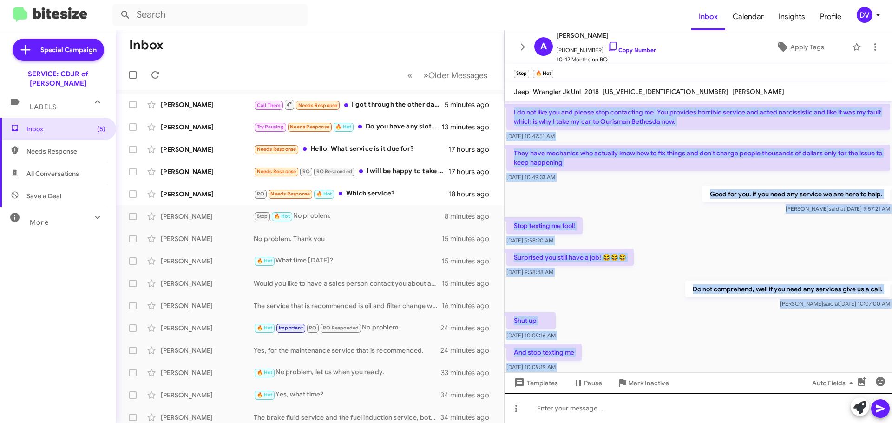
scroll to position [158, 0]
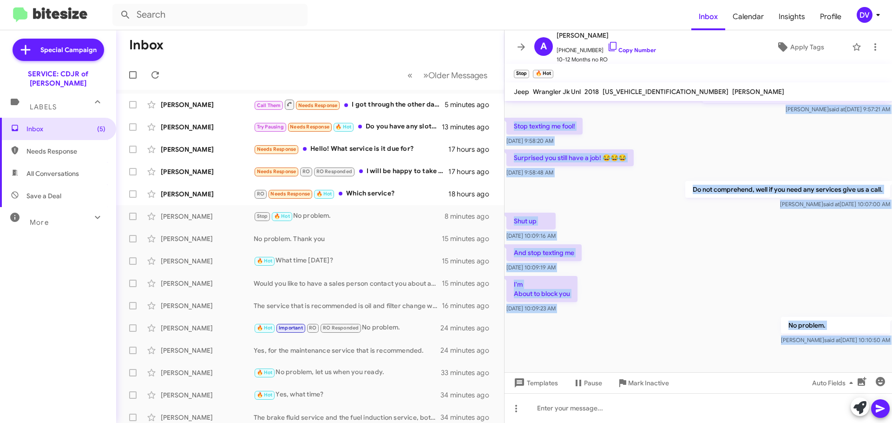
drag, startPoint x: 523, startPoint y: 121, endPoint x: 621, endPoint y: 271, distance: 178.7
click at [794, 393] on div "Hi [PERSON_NAME], this is [PERSON_NAME], Service Manager at Ourisman CDJR of [P…" at bounding box center [699, 262] width 388 height 322
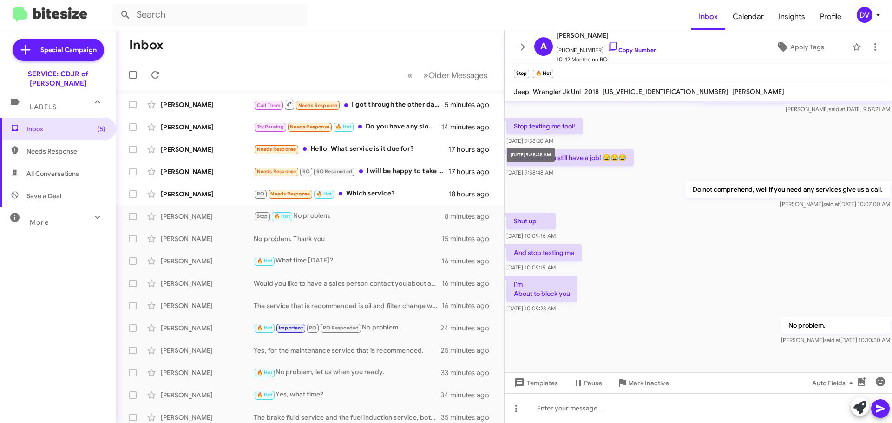
drag, startPoint x: 550, startPoint y: 170, endPoint x: 534, endPoint y: 339, distance: 169.9
click at [534, 339] on div "No problem. [PERSON_NAME] said at [DATE] 10:10:50 AM" at bounding box center [699, 331] width 388 height 32
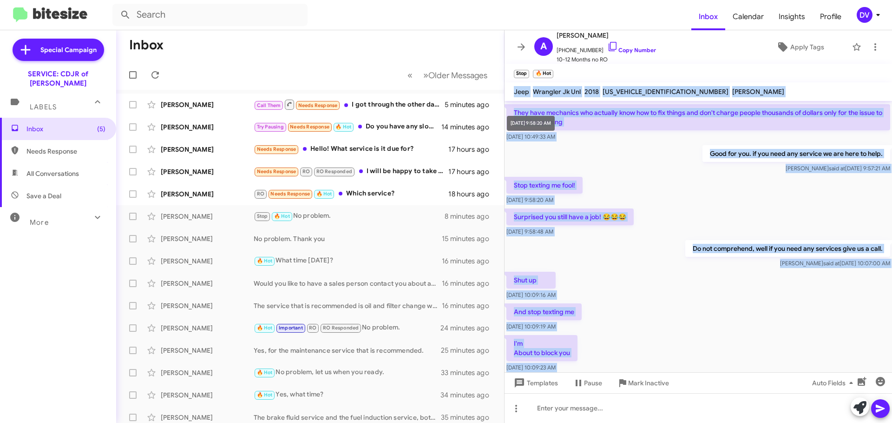
scroll to position [0, 0]
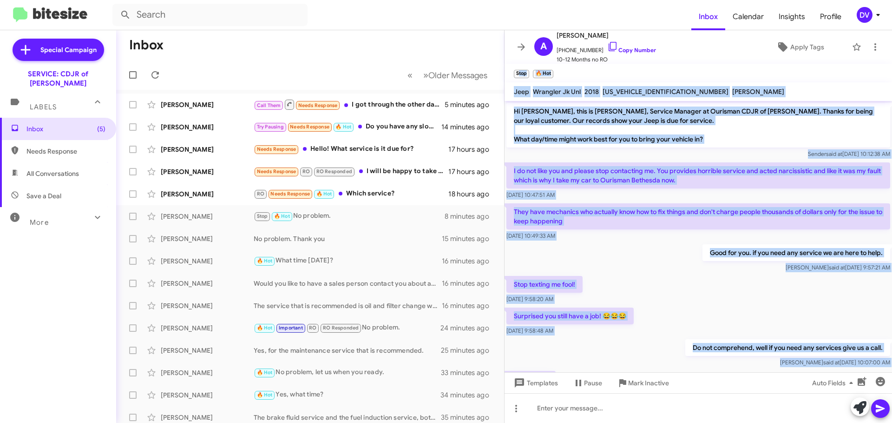
drag, startPoint x: 788, startPoint y: 356, endPoint x: 505, endPoint y: 78, distance: 396.7
click at [505, 78] on div "A [PERSON_NAME] [PHONE_NUMBER] Copy Number 10-12 Months no RO Apply Tags Stop 🔥…" at bounding box center [699, 226] width 388 height 392
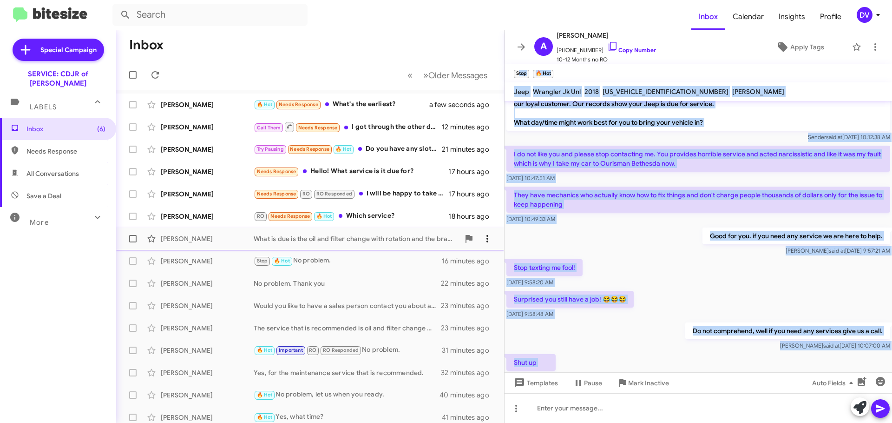
scroll to position [158, 0]
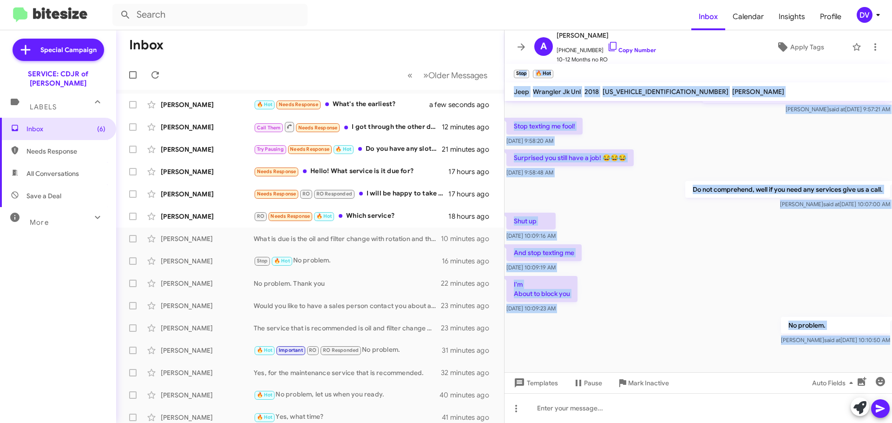
click at [665, 299] on div "I'm About to block you [DATE] 10:09:23 AM" at bounding box center [699, 294] width 388 height 41
